Goal: Information Seeking & Learning: Learn about a topic

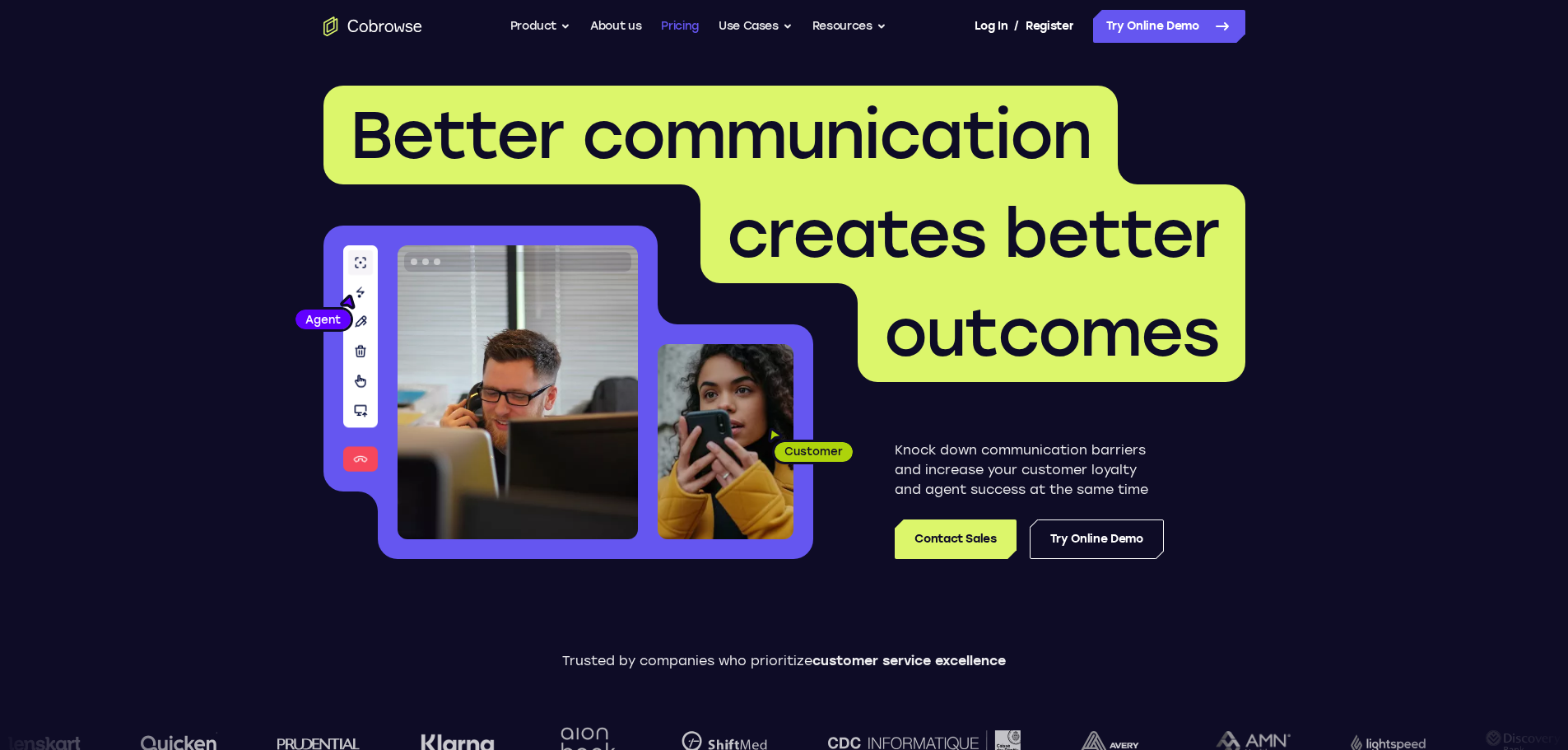
click at [697, 32] on link "Pricing" at bounding box center [680, 26] width 38 height 33
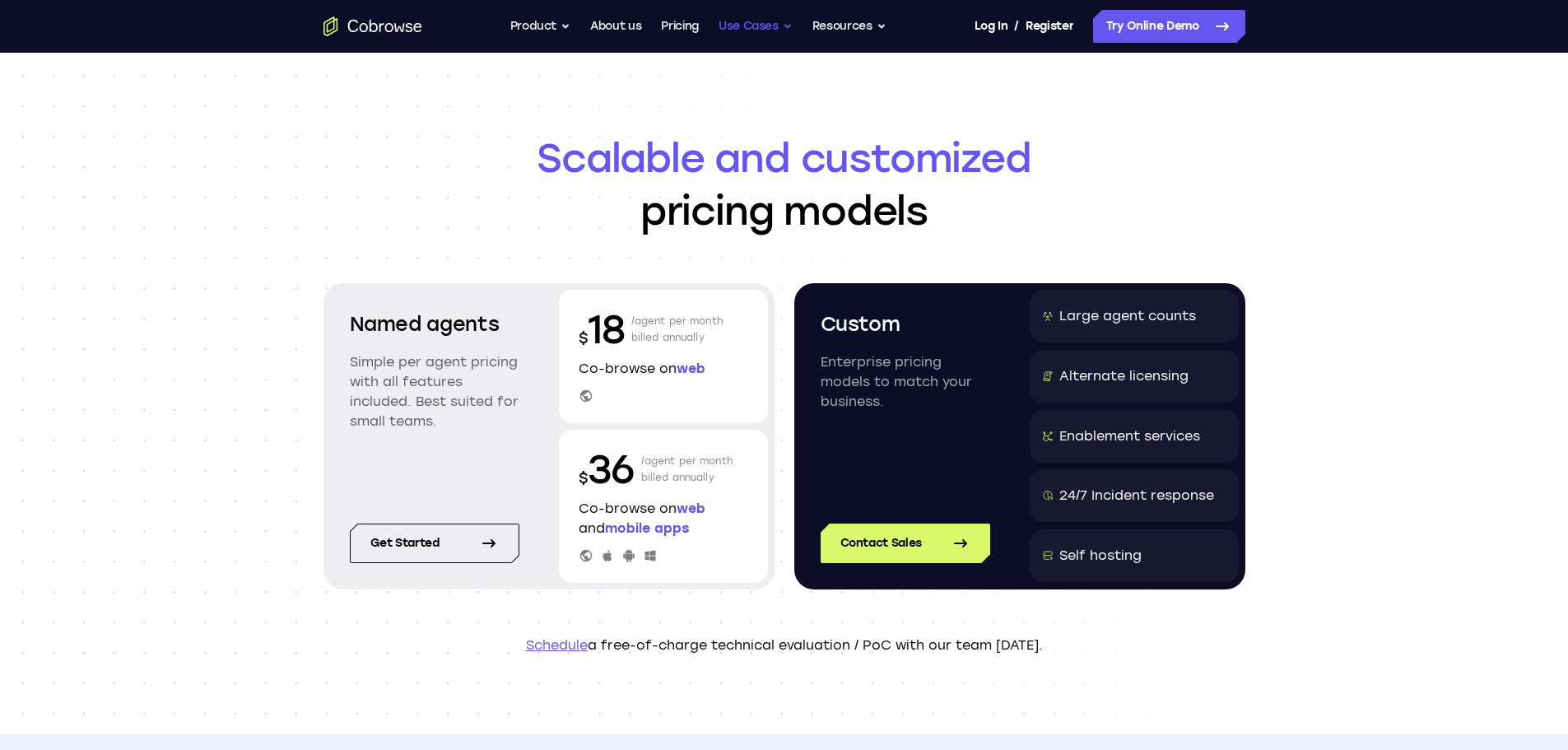
click at [746, 27] on button "Use Cases" at bounding box center [756, 26] width 74 height 33
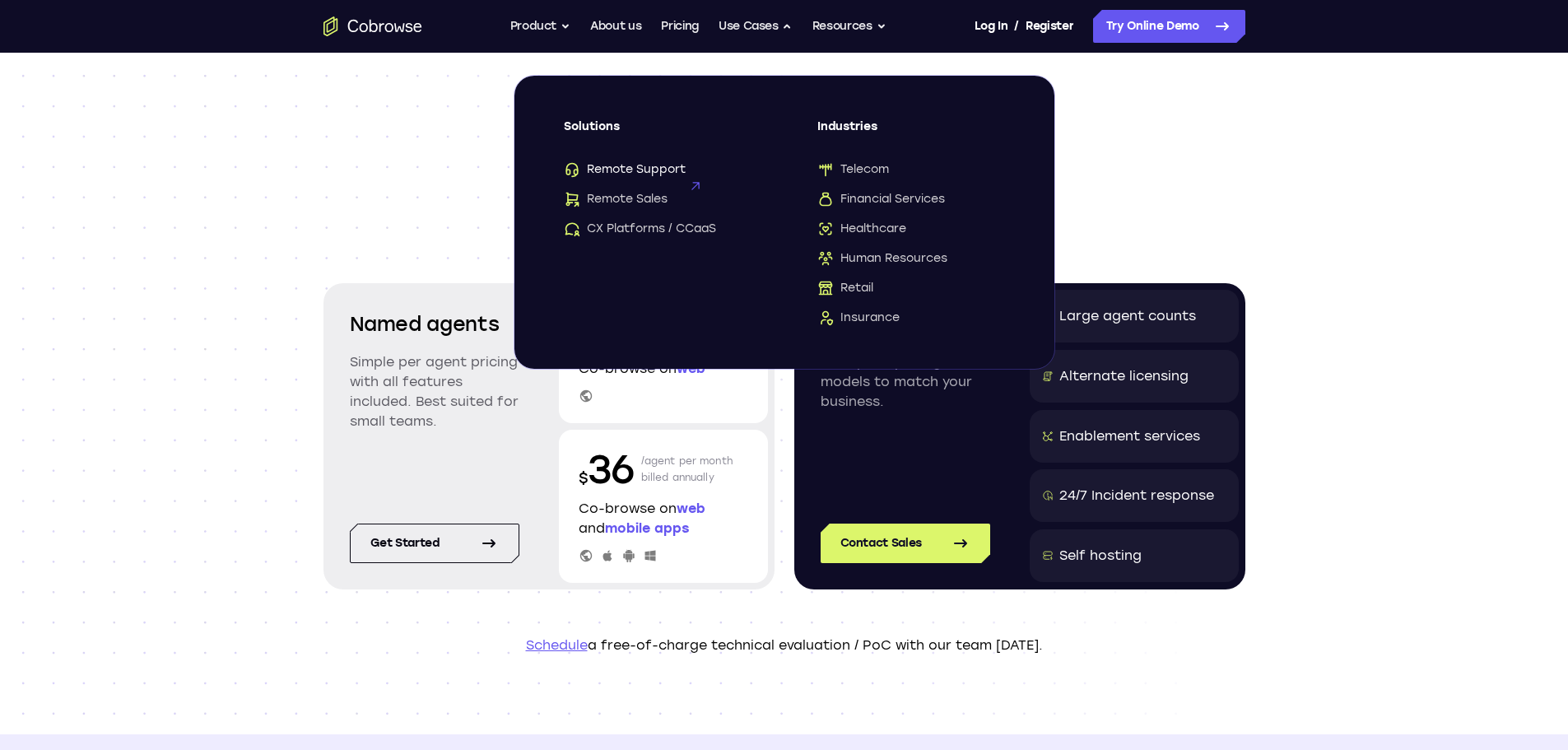
click at [659, 171] on span "Remote Support" at bounding box center [625, 169] width 122 height 16
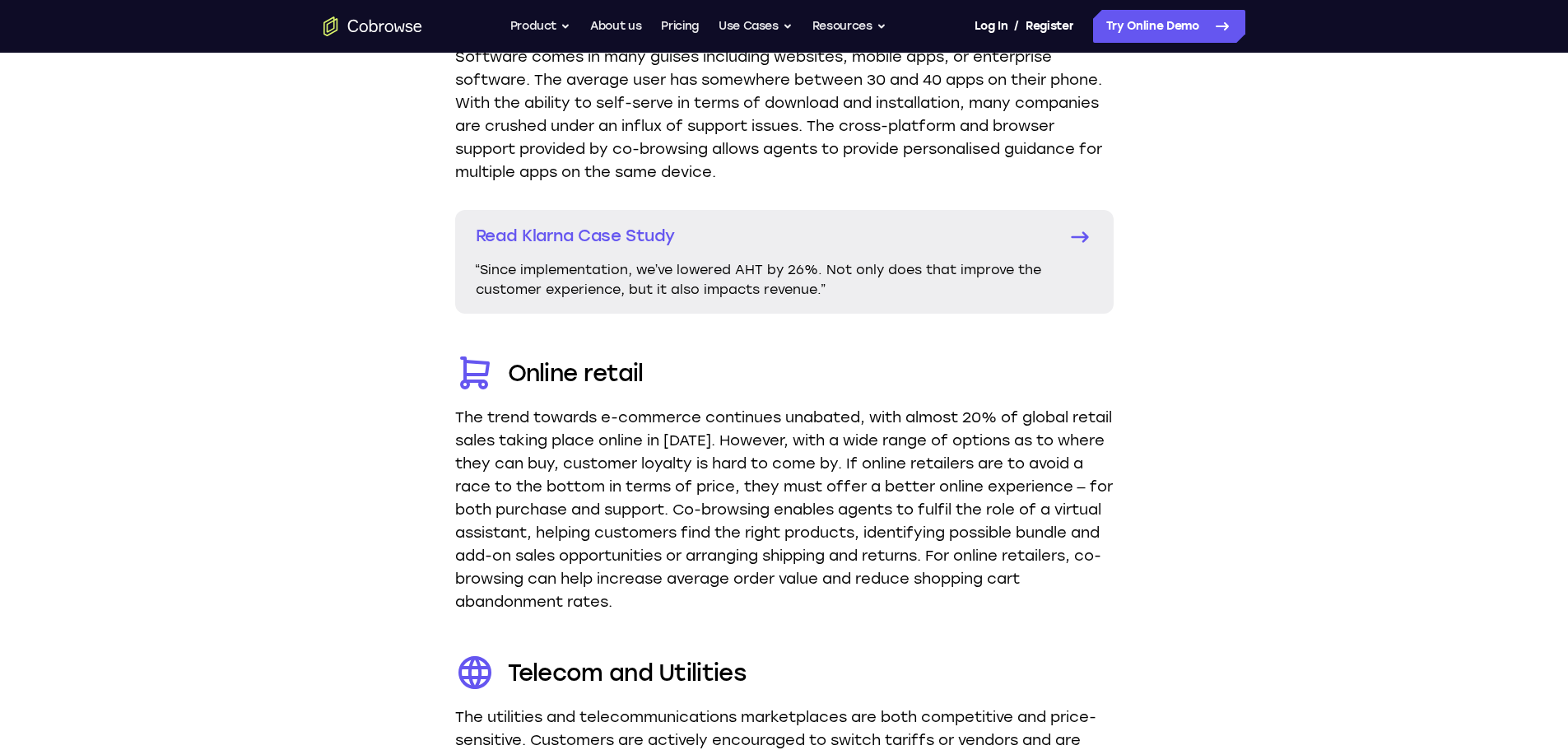
scroll to position [3375, 0]
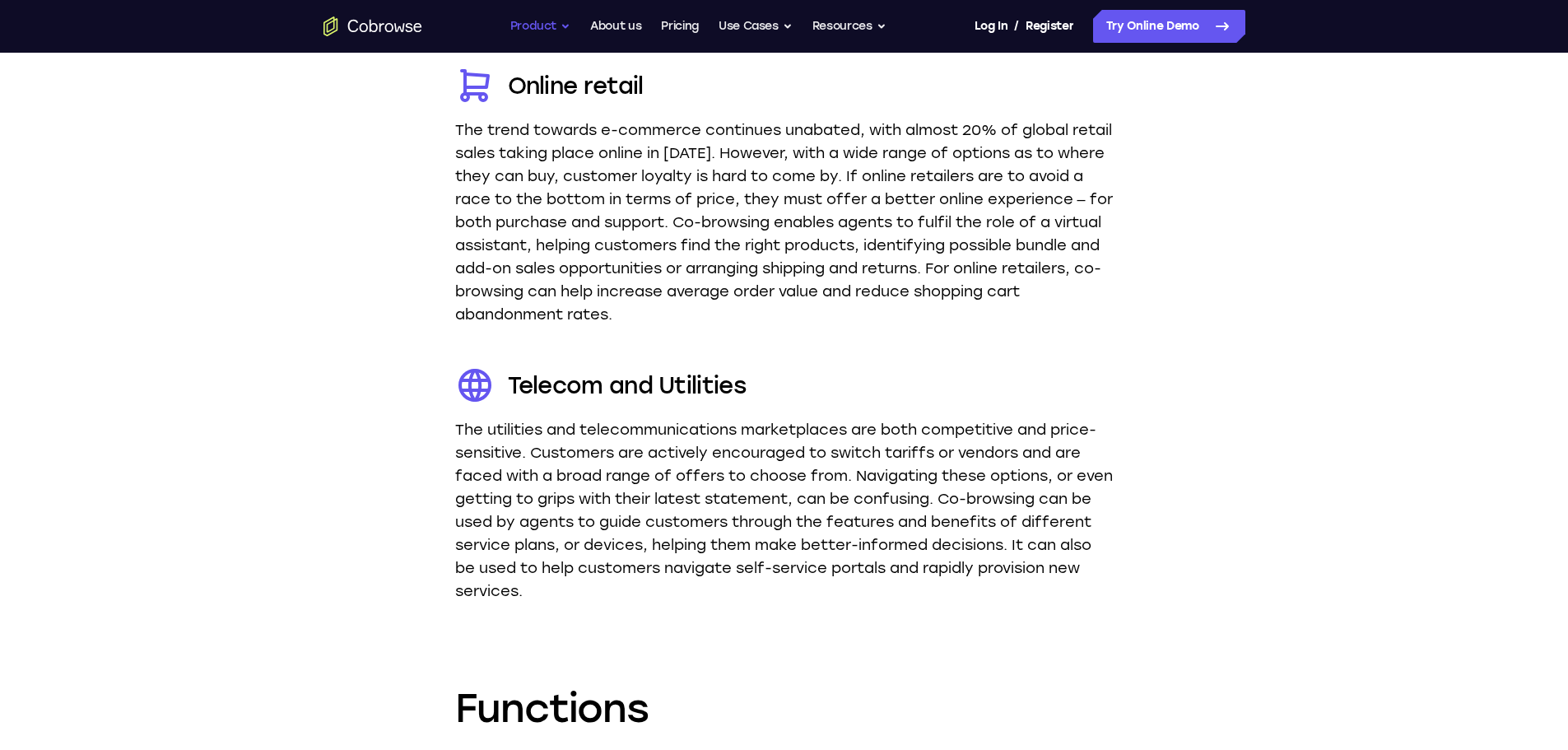
click at [554, 26] on button "Product" at bounding box center [540, 26] width 61 height 33
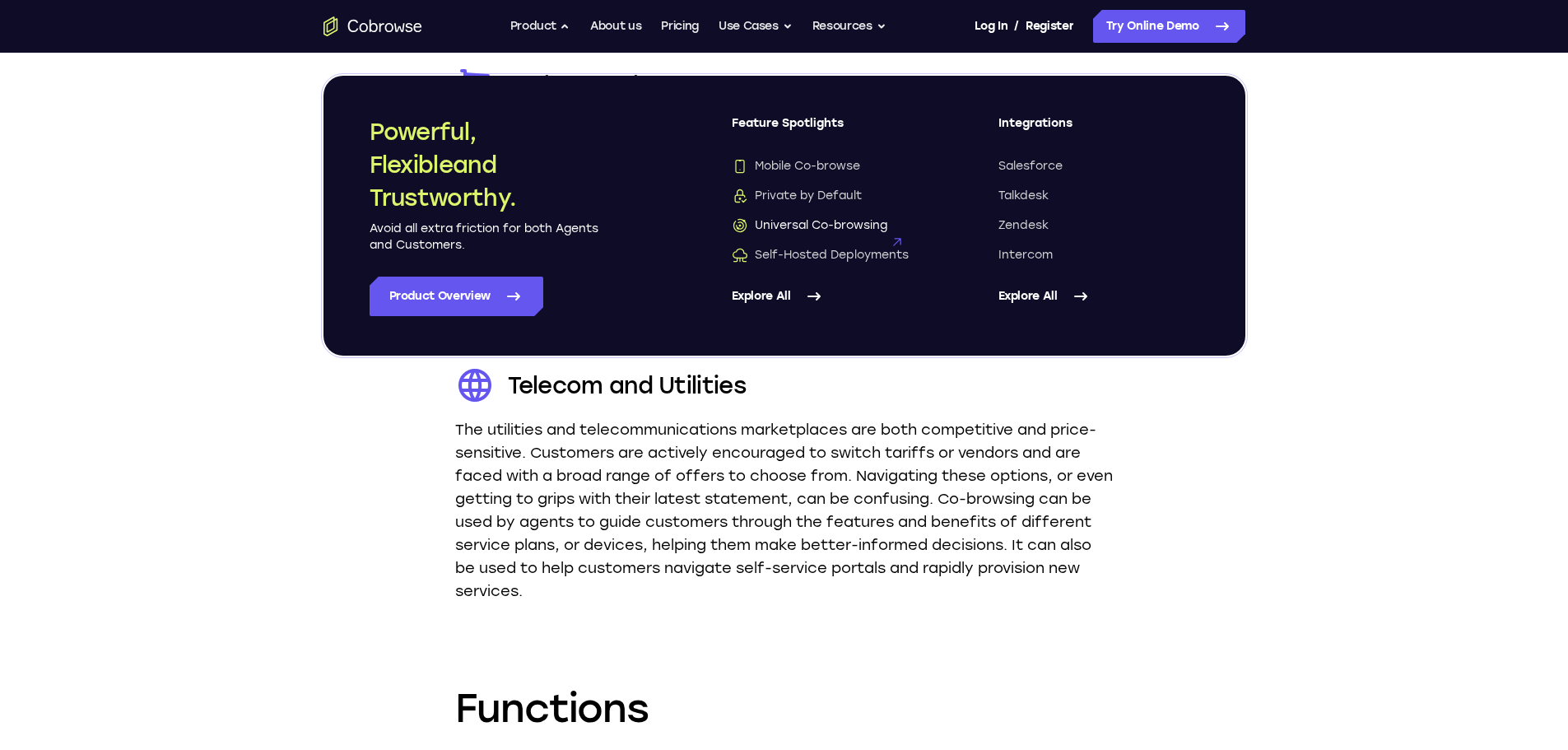
click at [817, 227] on span "Universal Co-browsing" at bounding box center [810, 225] width 156 height 16
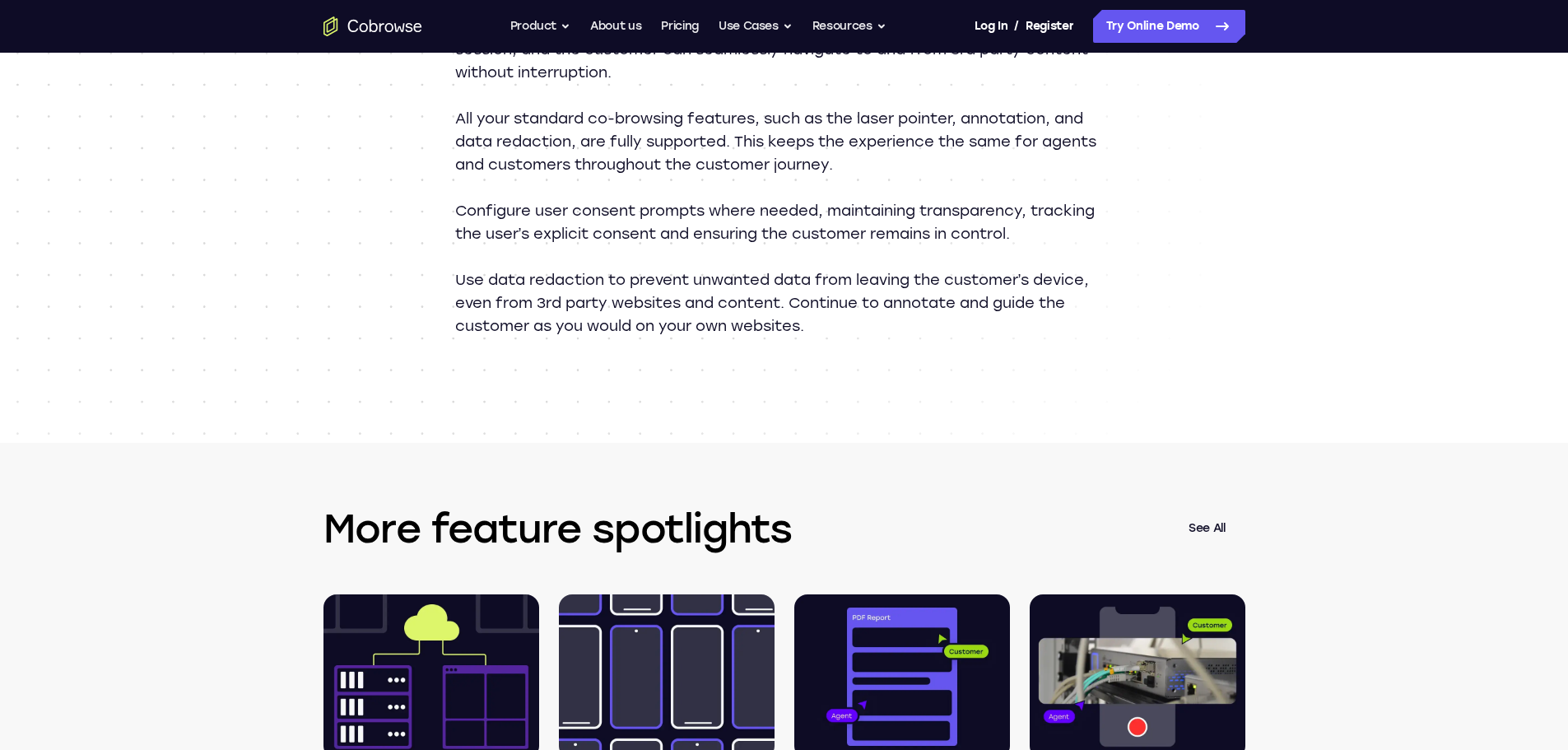
scroll to position [2223, 0]
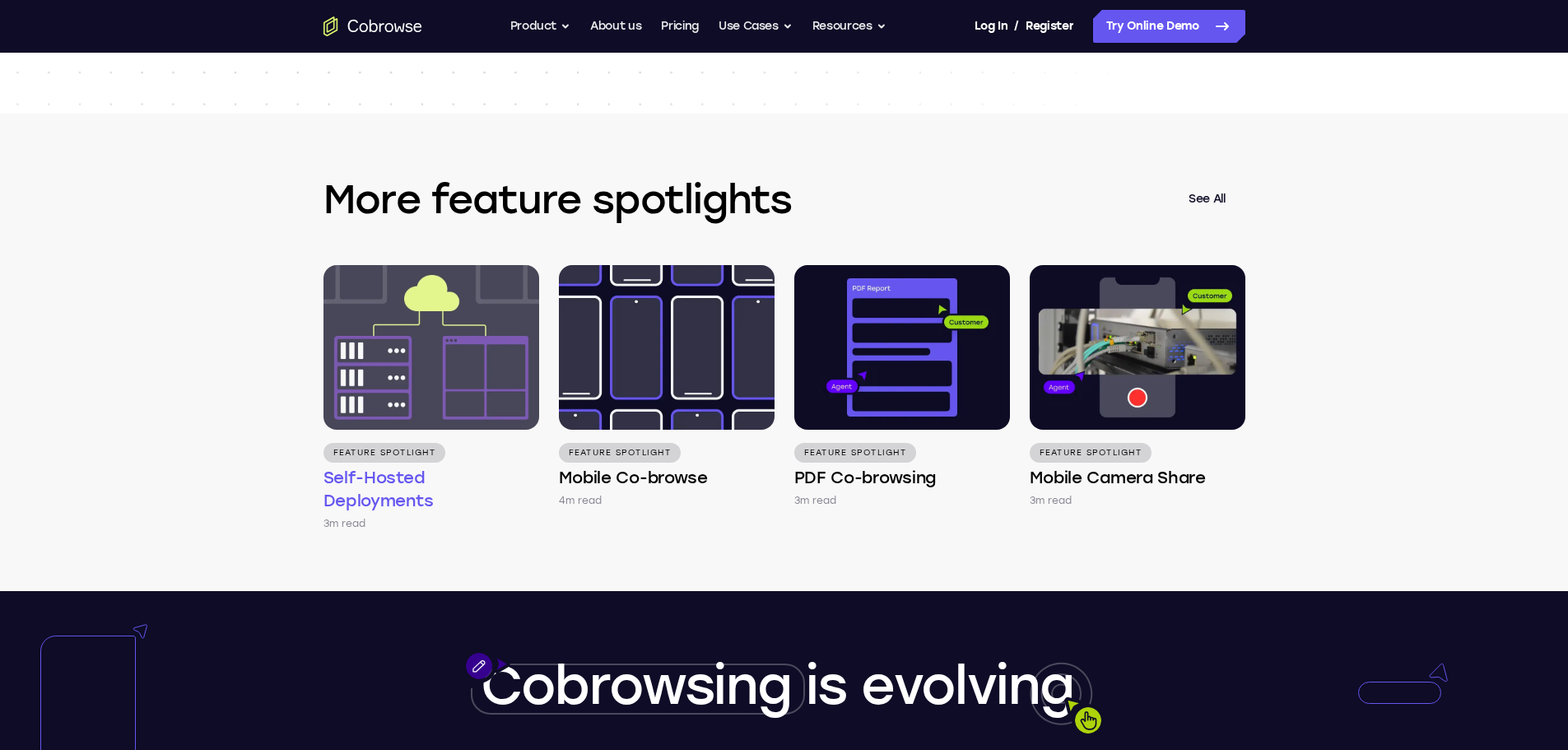
click at [448, 361] on img at bounding box center [432, 347] width 216 height 165
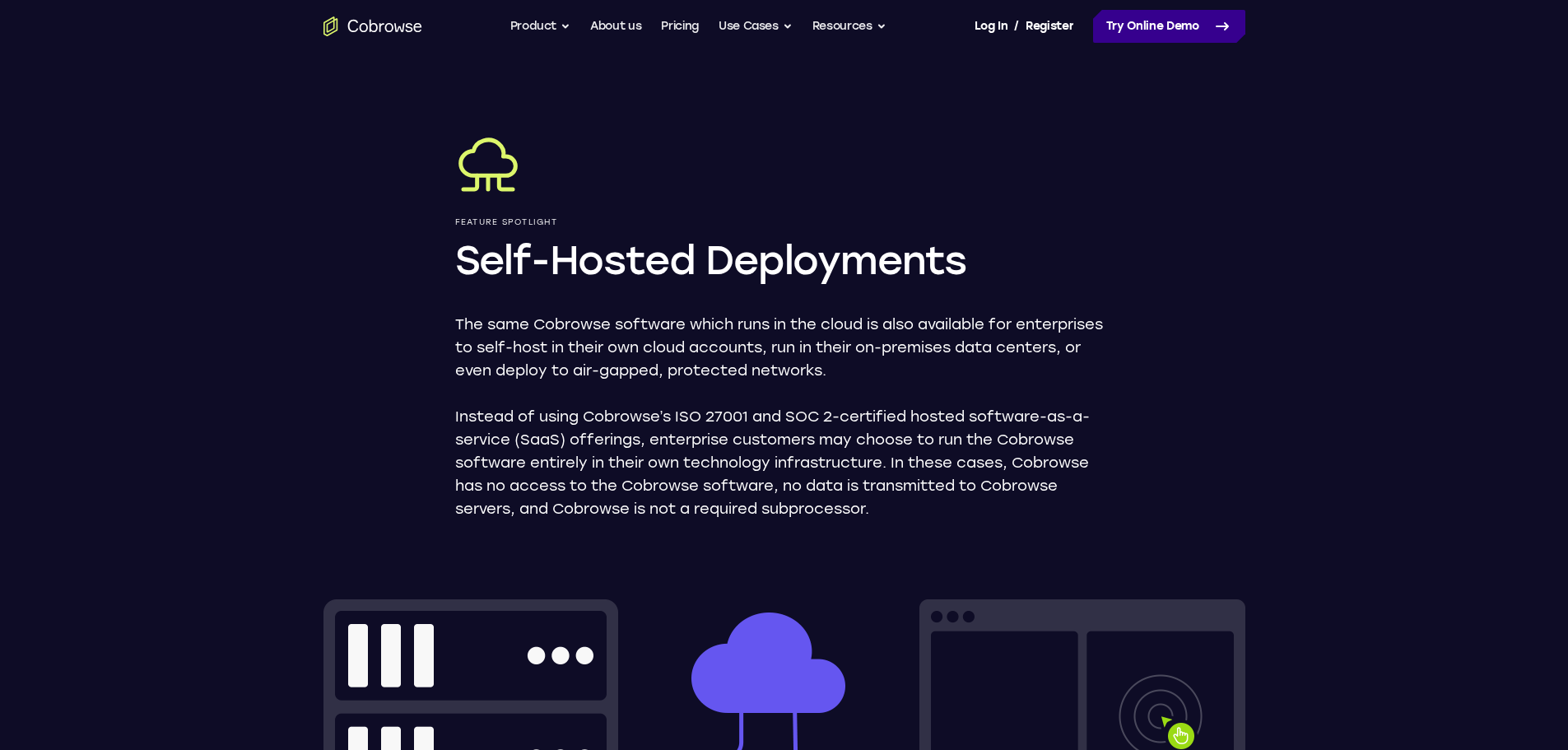
click at [1206, 28] on link "Try Online Demo" at bounding box center [1169, 26] width 152 height 33
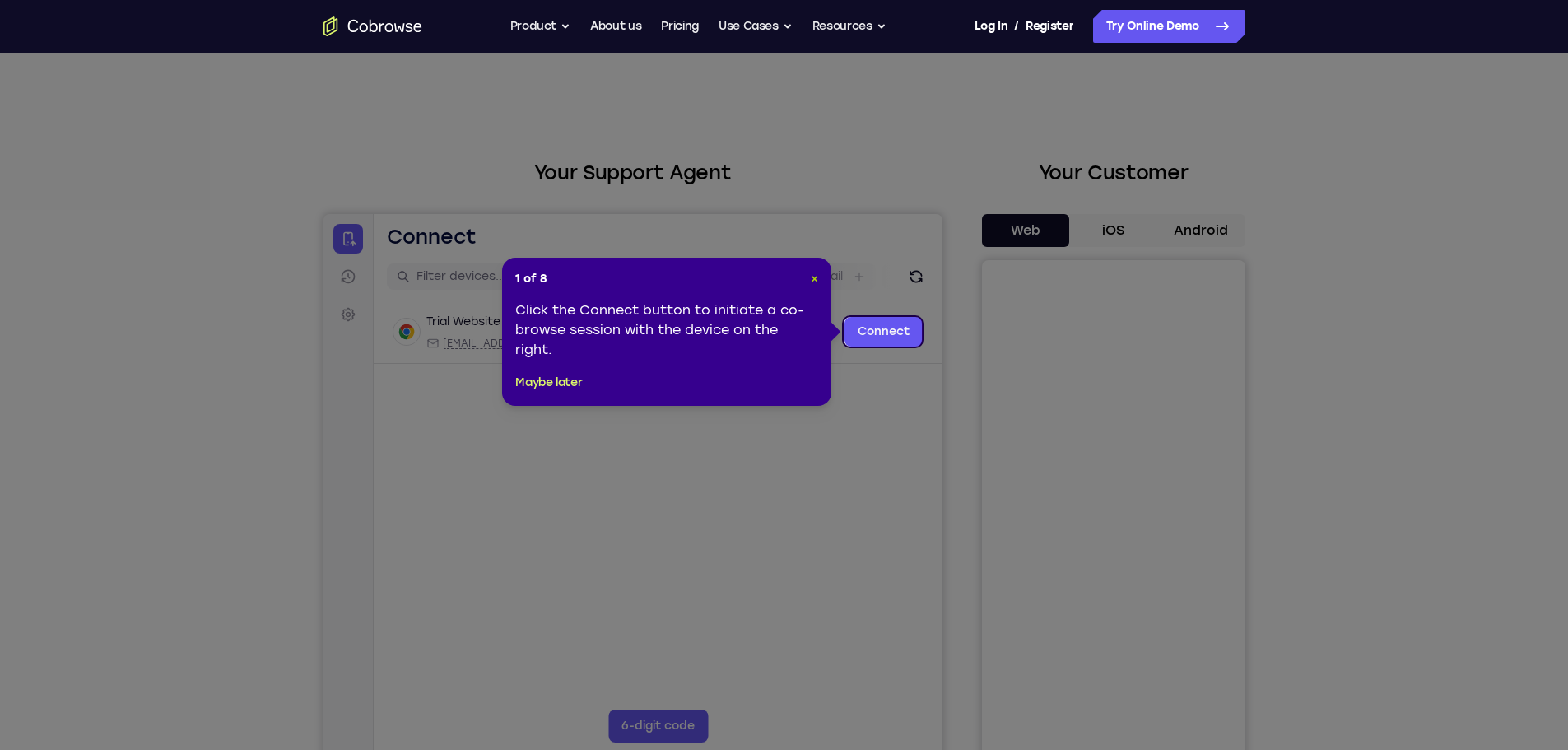
drag, startPoint x: 817, startPoint y: 276, endPoint x: 495, endPoint y: 63, distance: 386.3
click at [817, 276] on span "×" at bounding box center [814, 279] width 7 height 14
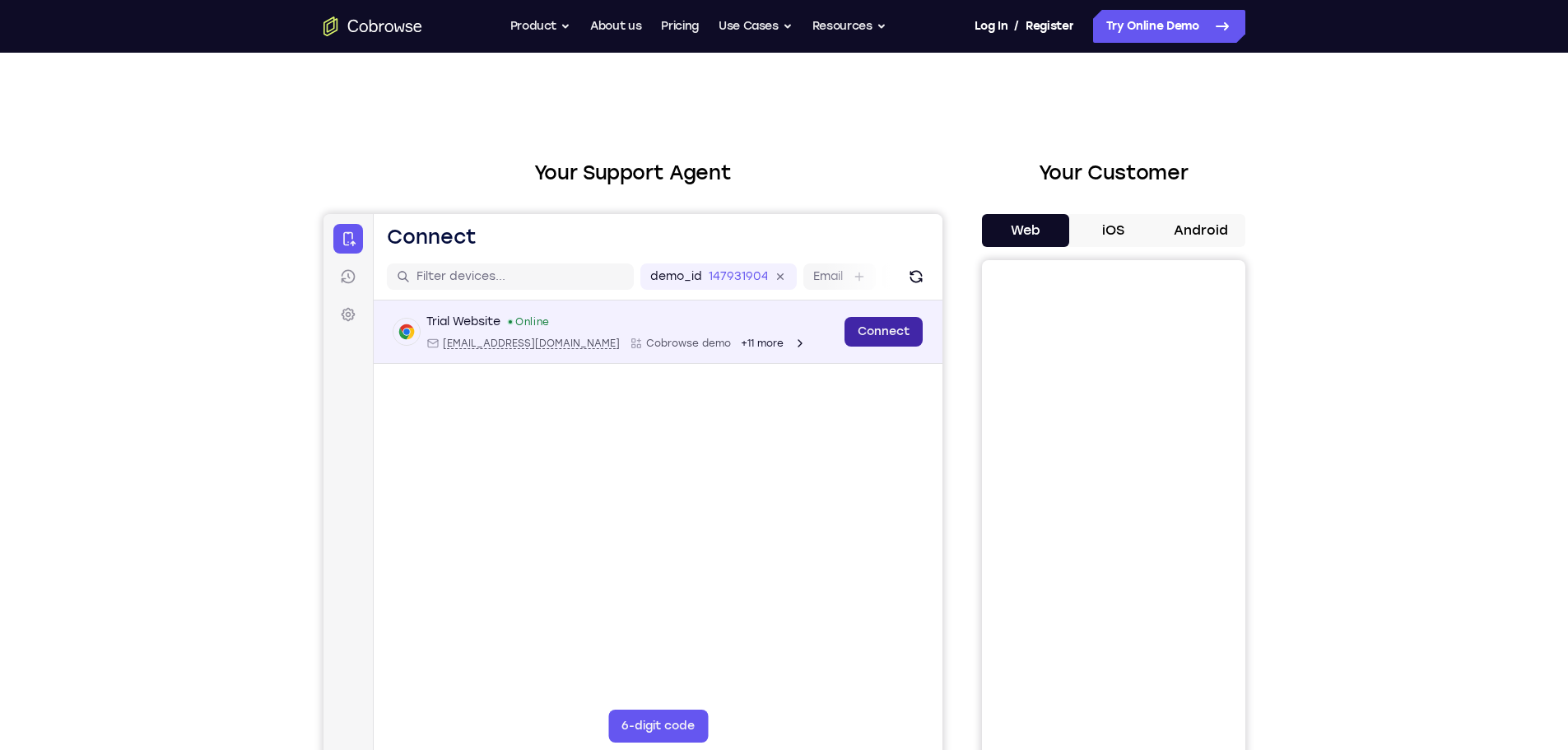
click at [887, 335] on link "Connect" at bounding box center [883, 332] width 78 height 30
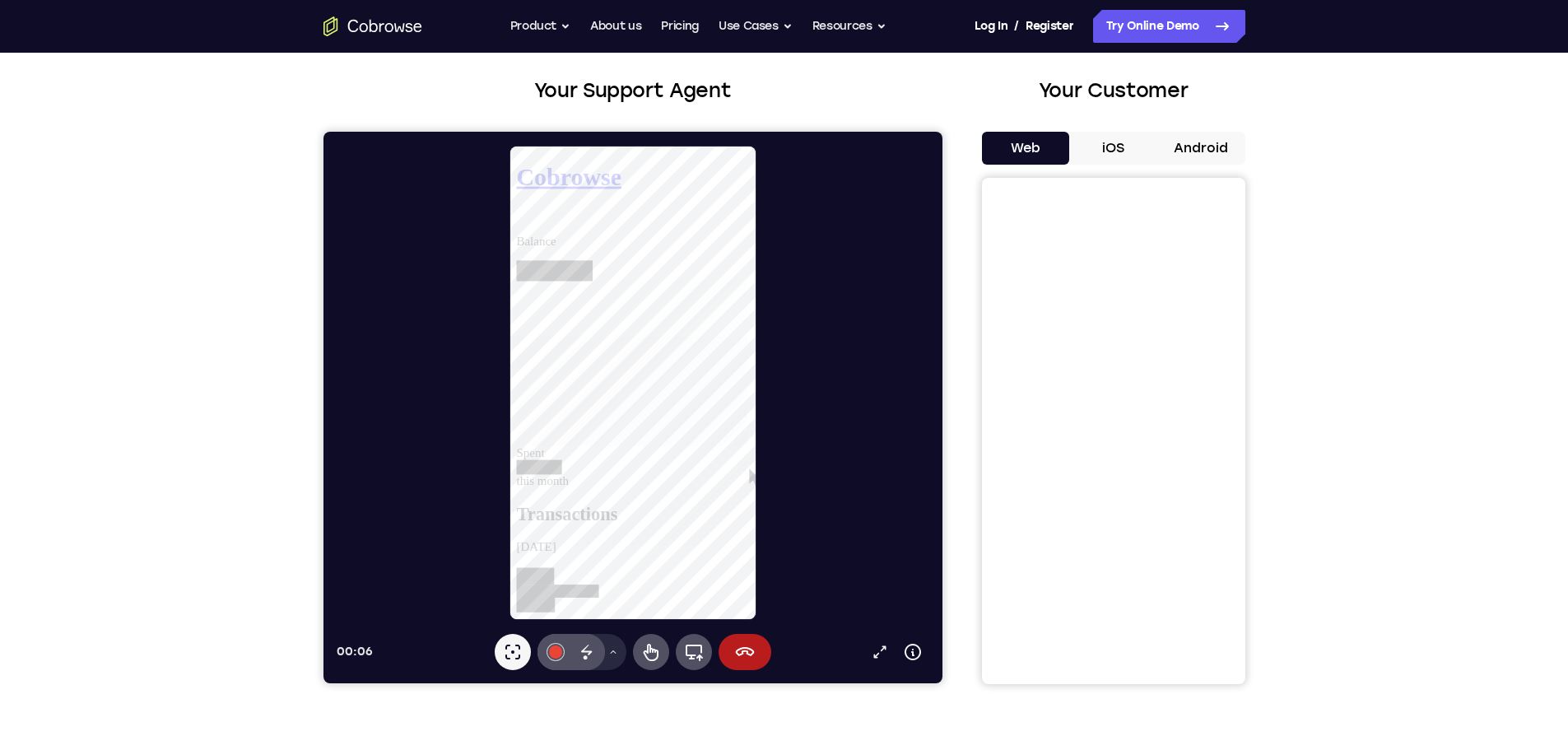
scroll to position [328, 0]
click at [1111, 150] on button "iOS" at bounding box center [1113, 148] width 88 height 33
click at [1199, 152] on button "Android" at bounding box center [1201, 148] width 88 height 33
click at [1024, 144] on button "Web" at bounding box center [1026, 148] width 88 height 33
click at [686, 32] on link "Pricing" at bounding box center [680, 26] width 38 height 33
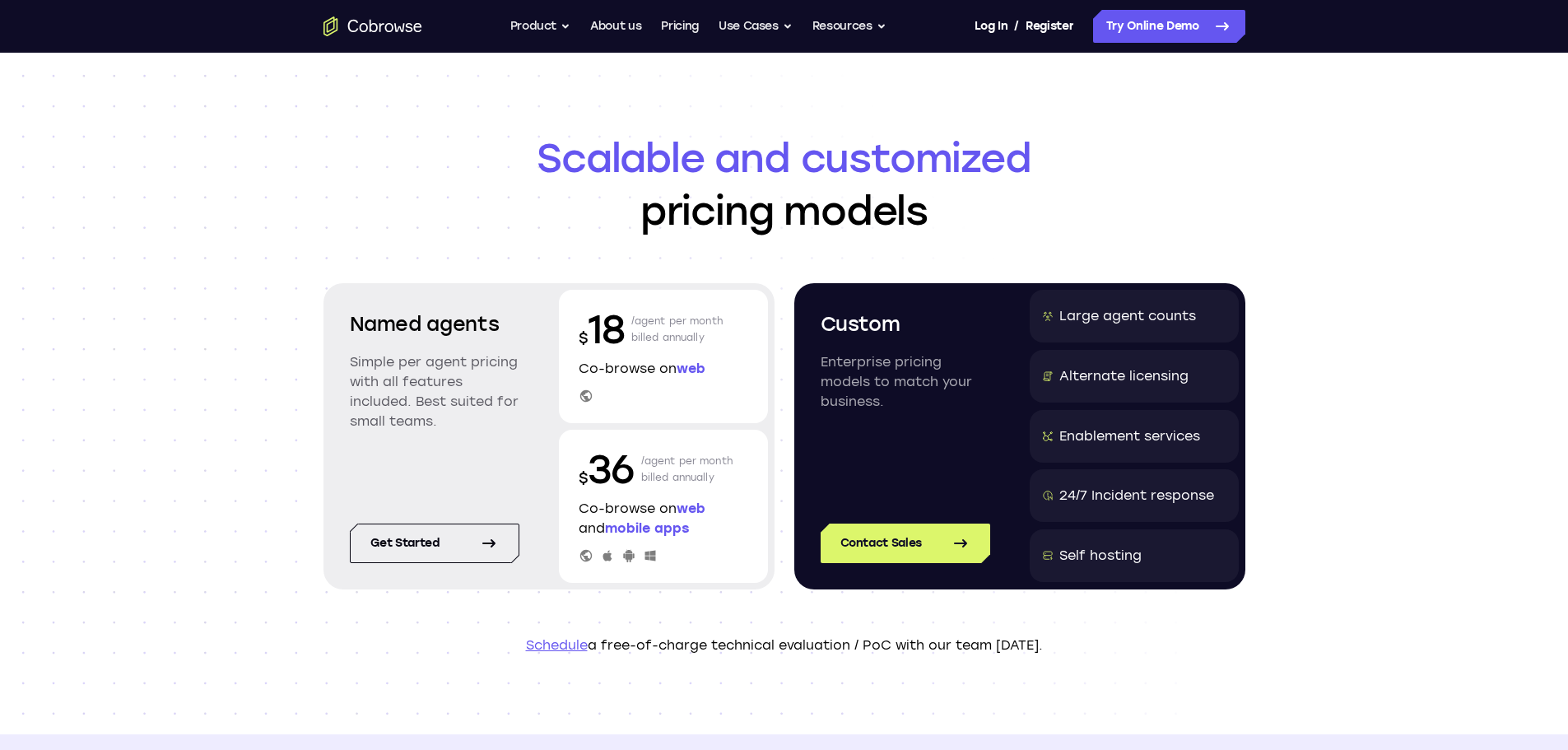
click at [890, 24] on div "Go back Powerful, Flexible and Trustworthy. Avoid all extra friction for both A…" at bounding box center [785, 26] width 1054 height 33
click at [854, 25] on button "Resources" at bounding box center [849, 26] width 74 height 33
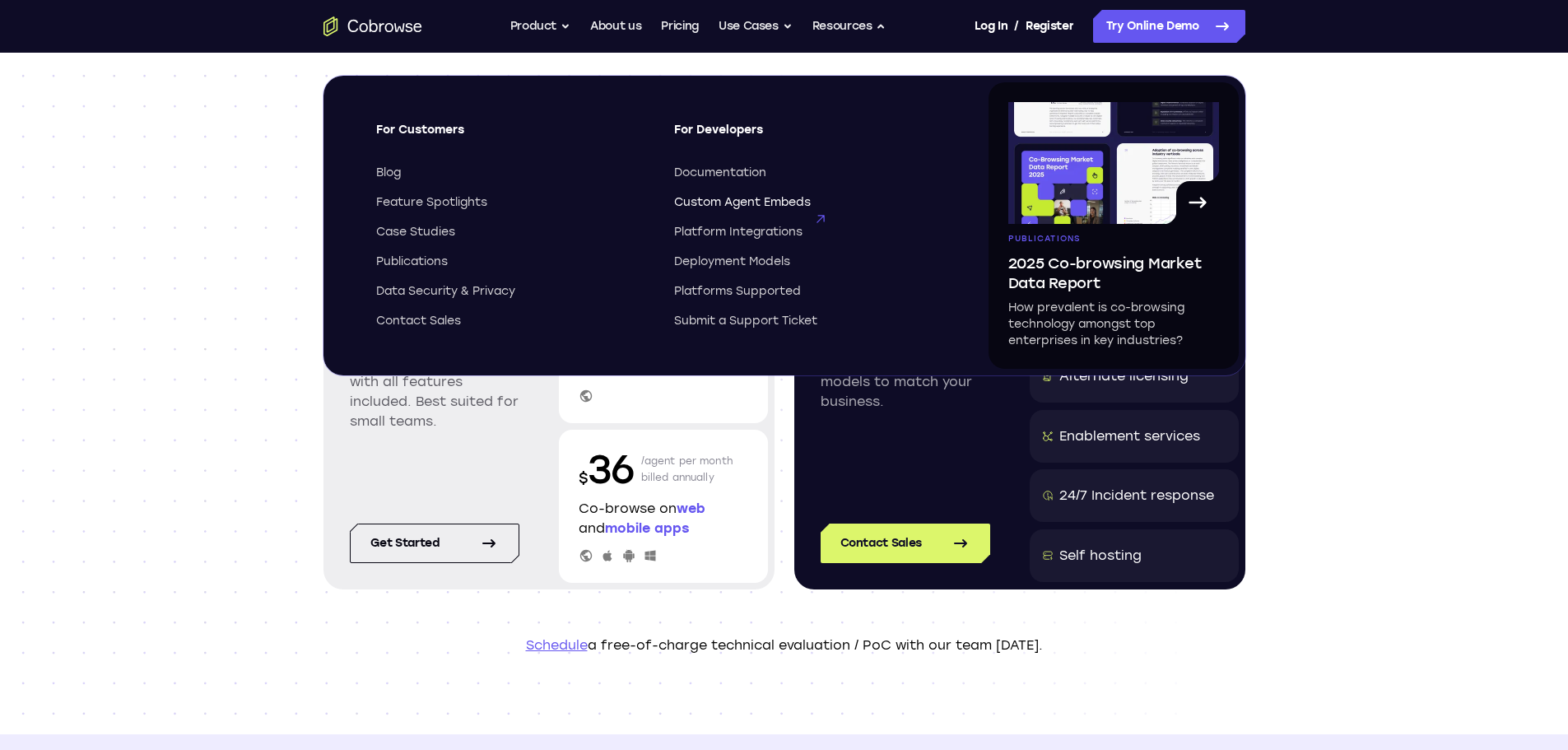
click at [717, 202] on span "Custom Agent Embeds" at bounding box center [742, 202] width 137 height 16
